Goal: Transaction & Acquisition: Purchase product/service

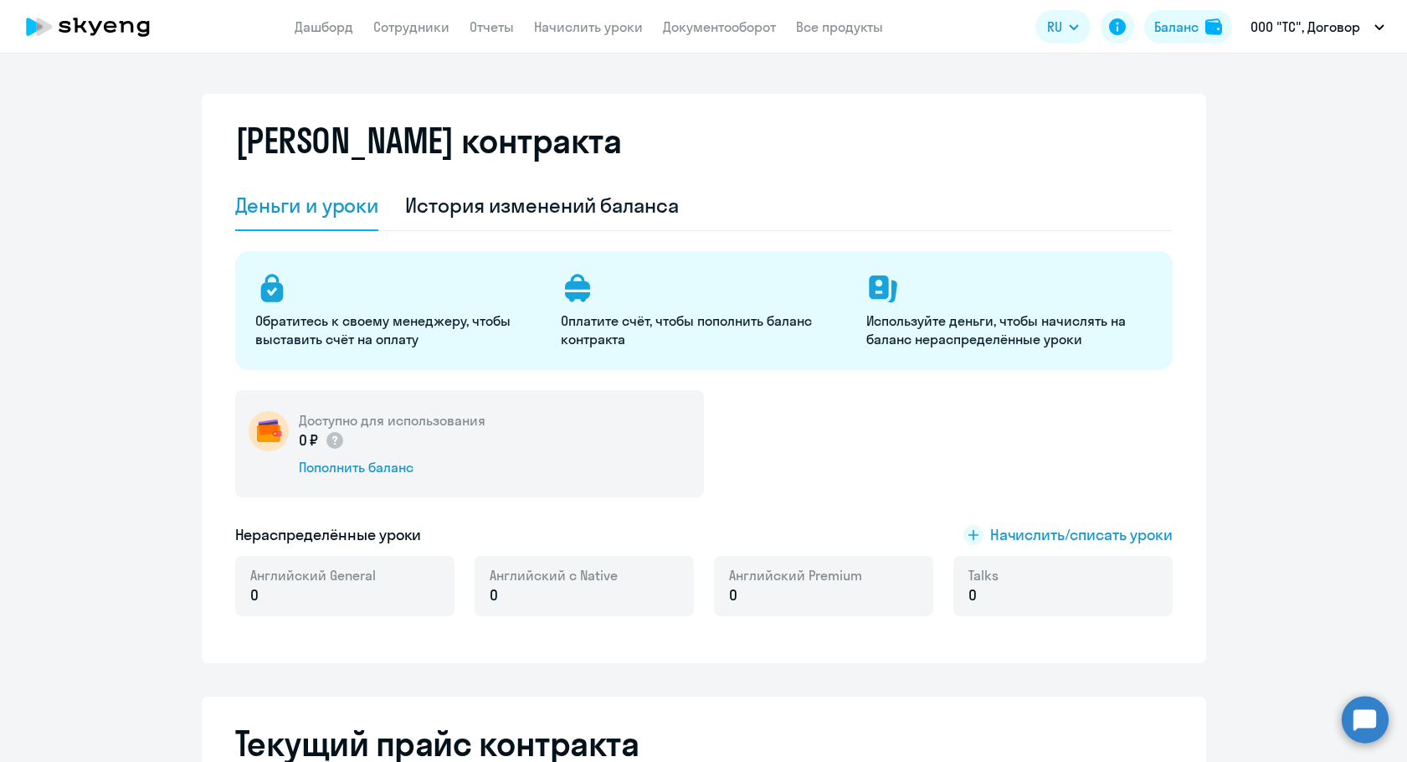
select select "english_adult_not_native_speaker"
click at [351, 469] on div "Пополнить баланс" at bounding box center [392, 467] width 187 height 18
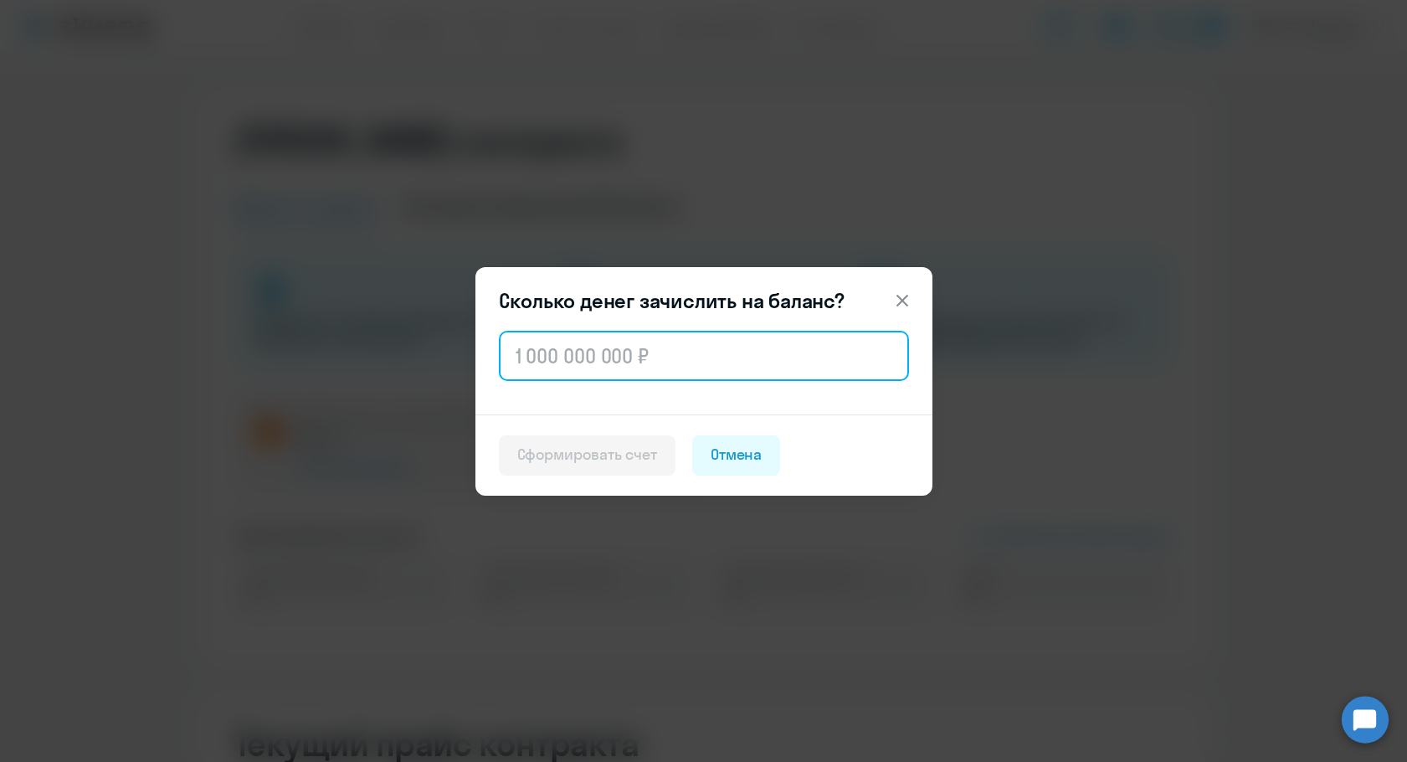
click at [603, 365] on input "text" at bounding box center [704, 356] width 410 height 50
paste input "45 824"
type input "45 824"
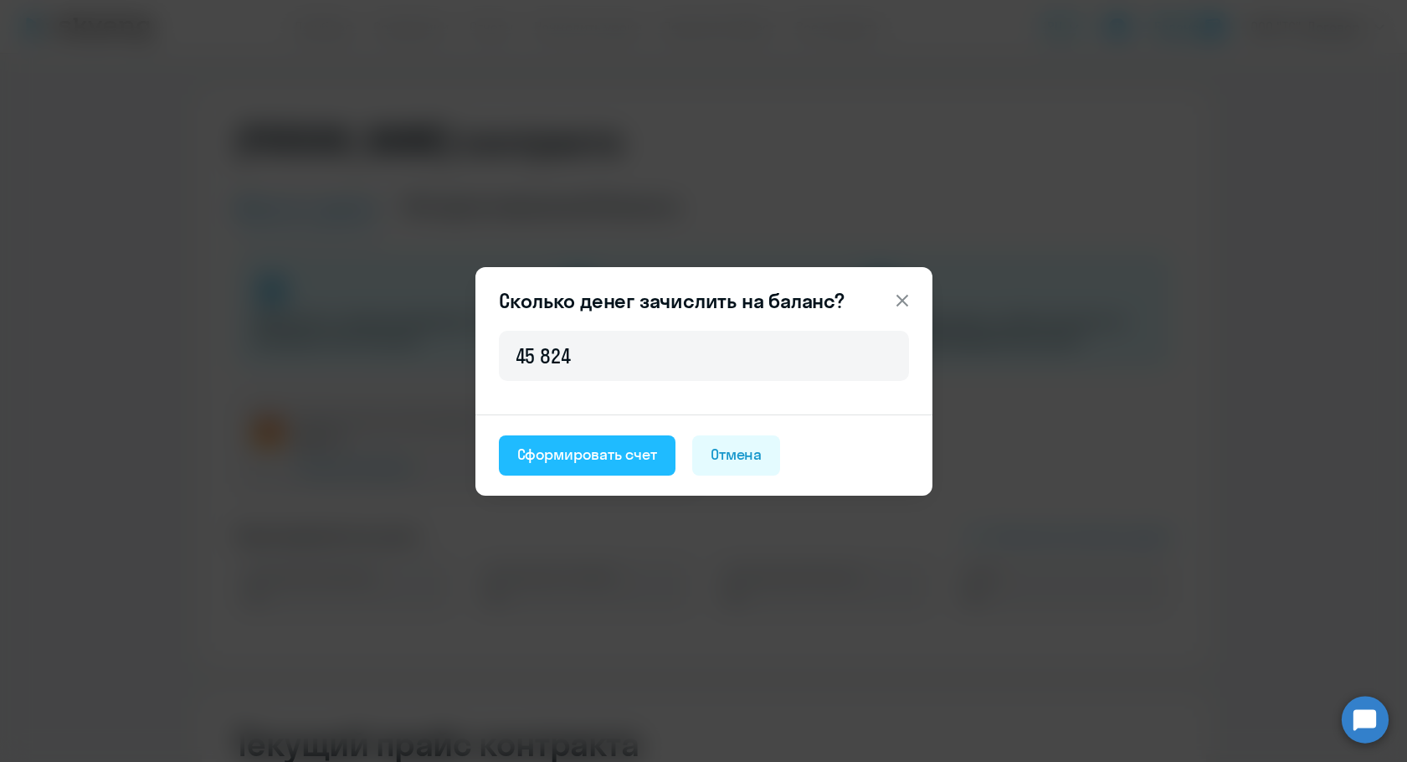
click at [584, 446] on div "Сформировать счет" at bounding box center [587, 455] width 140 height 22
